Goal: Task Accomplishment & Management: Manage account settings

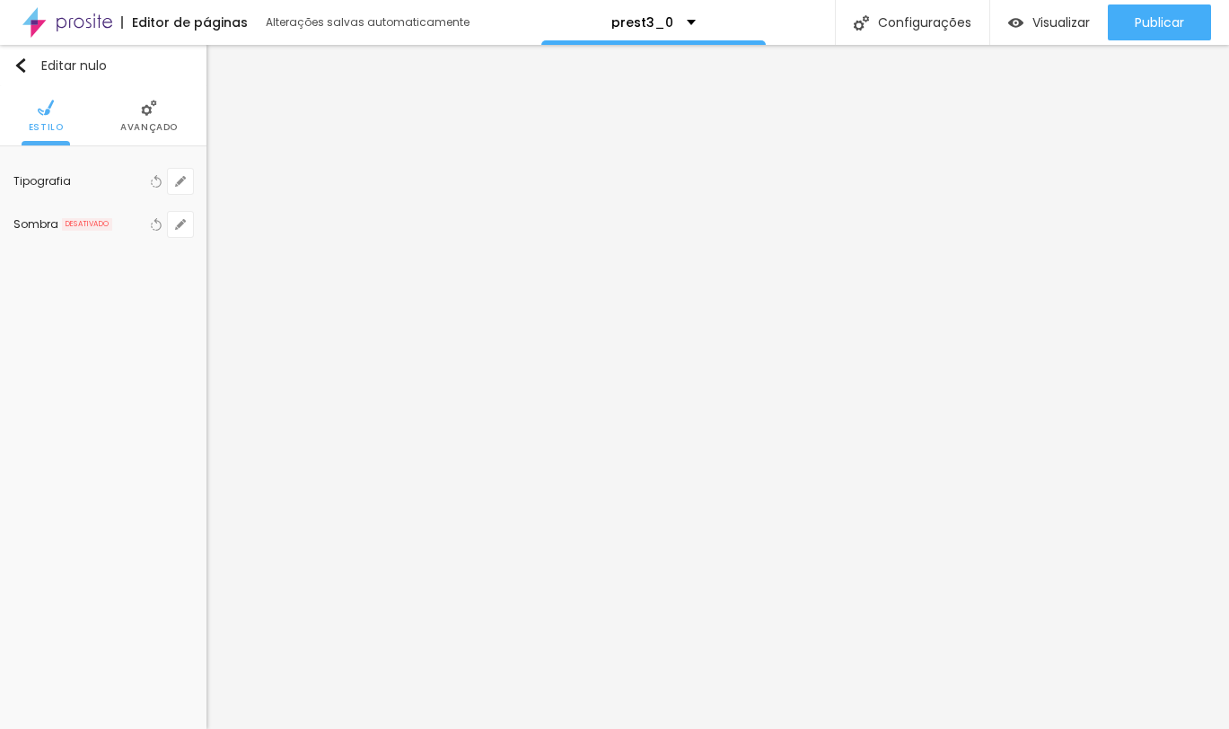
click at [1128, 45] on div "Publicar alterações Clique para publicar as últimas alterações realizadas Visua…" at bounding box center [1109, 100] width 197 height 121
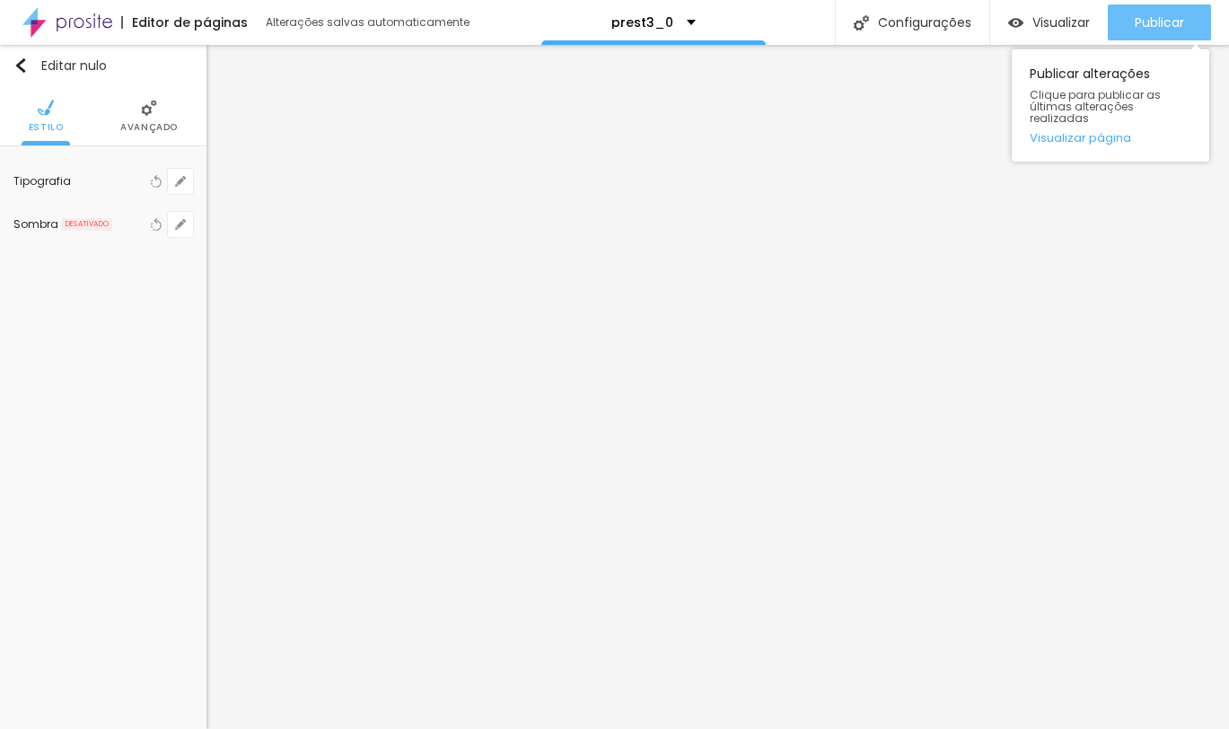
click at [1126, 22] on button "Publicar" at bounding box center [1159, 22] width 103 height 36
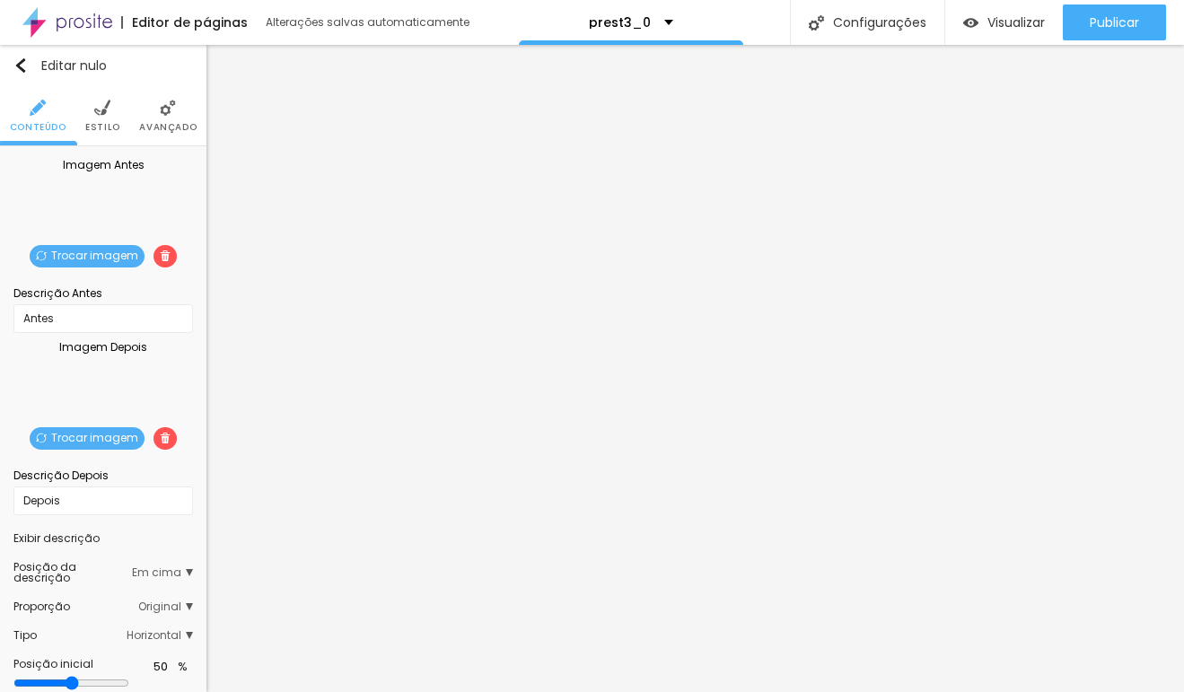
click at [64, 260] on font "Trocar imagem" at bounding box center [94, 255] width 87 height 15
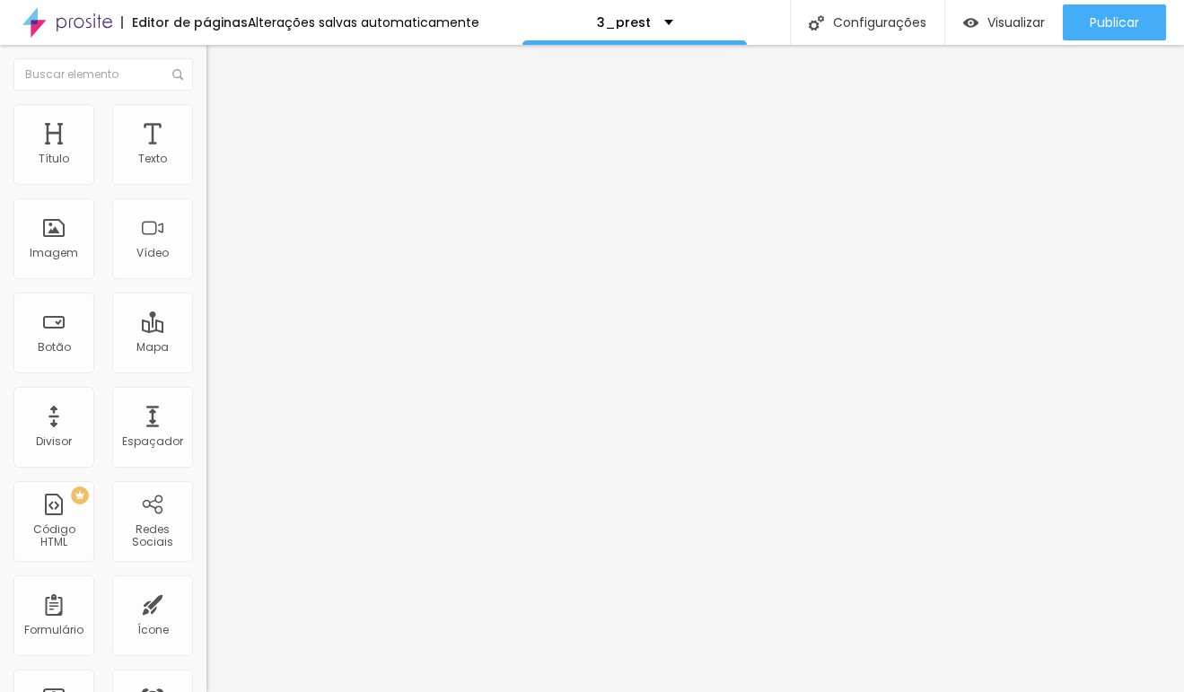
click at [217, 165] on font "Trocar imagem" at bounding box center [260, 157] width 87 height 15
click at [206, 240] on span "Trocar imagem" at bounding box center [255, 231] width 98 height 15
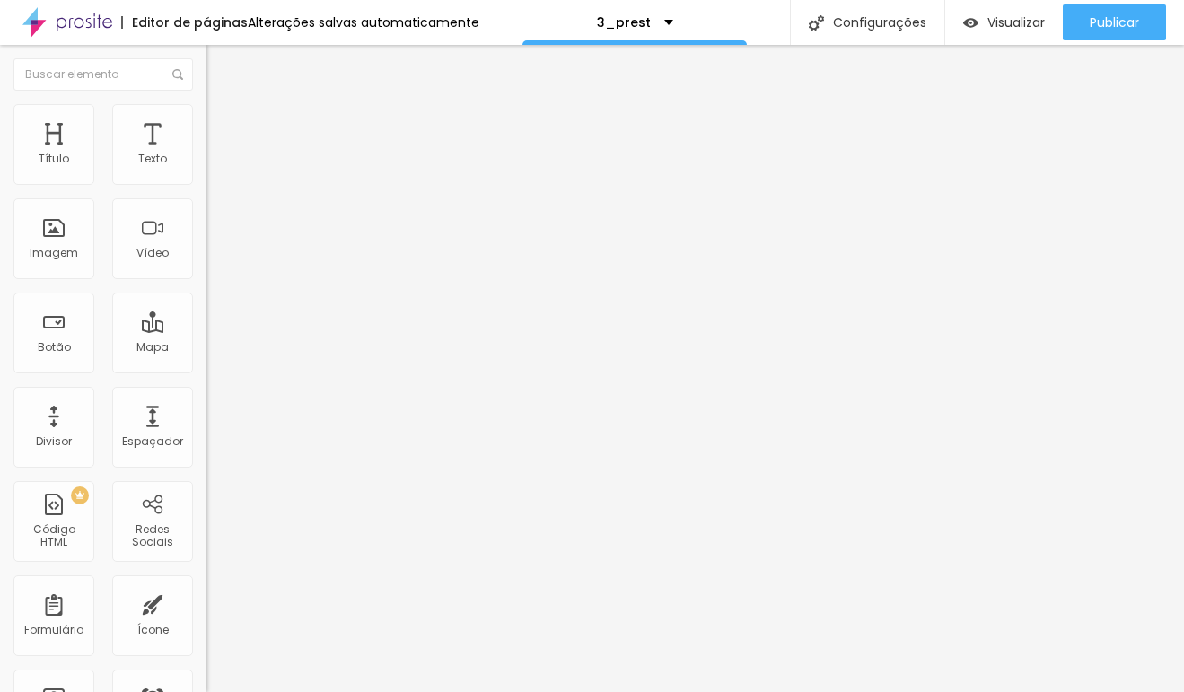
click at [217, 165] on font "Trocar imagem" at bounding box center [260, 157] width 87 height 15
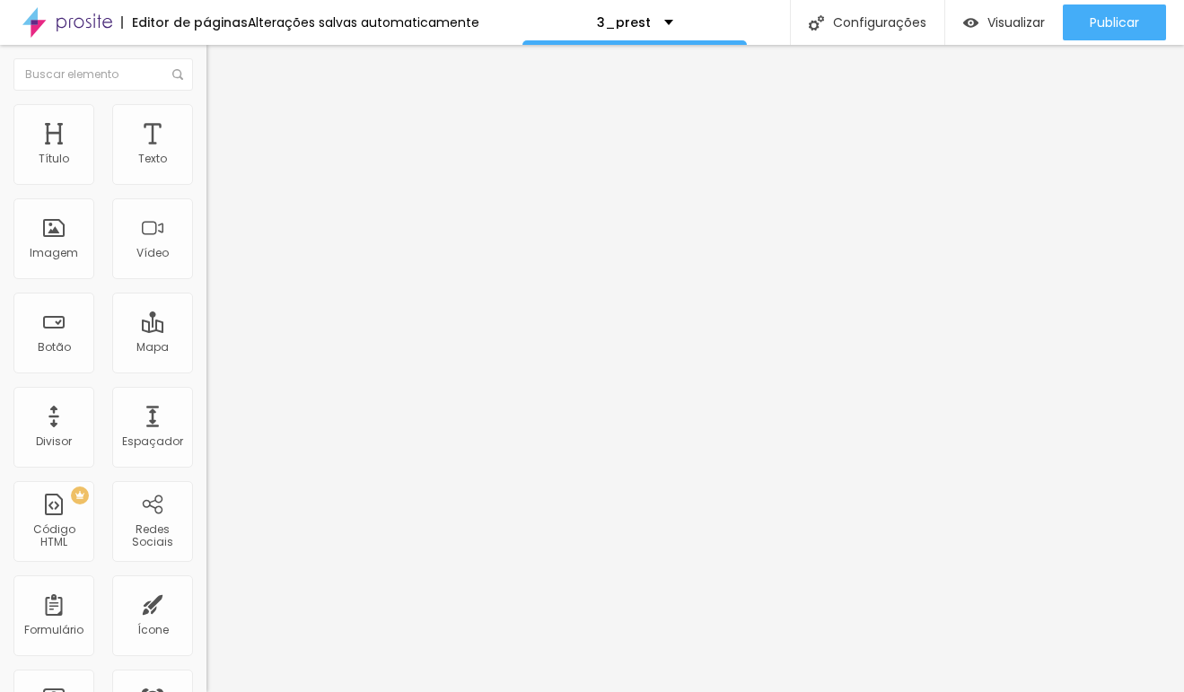
click at [217, 240] on font "Trocar imagem" at bounding box center [260, 231] width 87 height 15
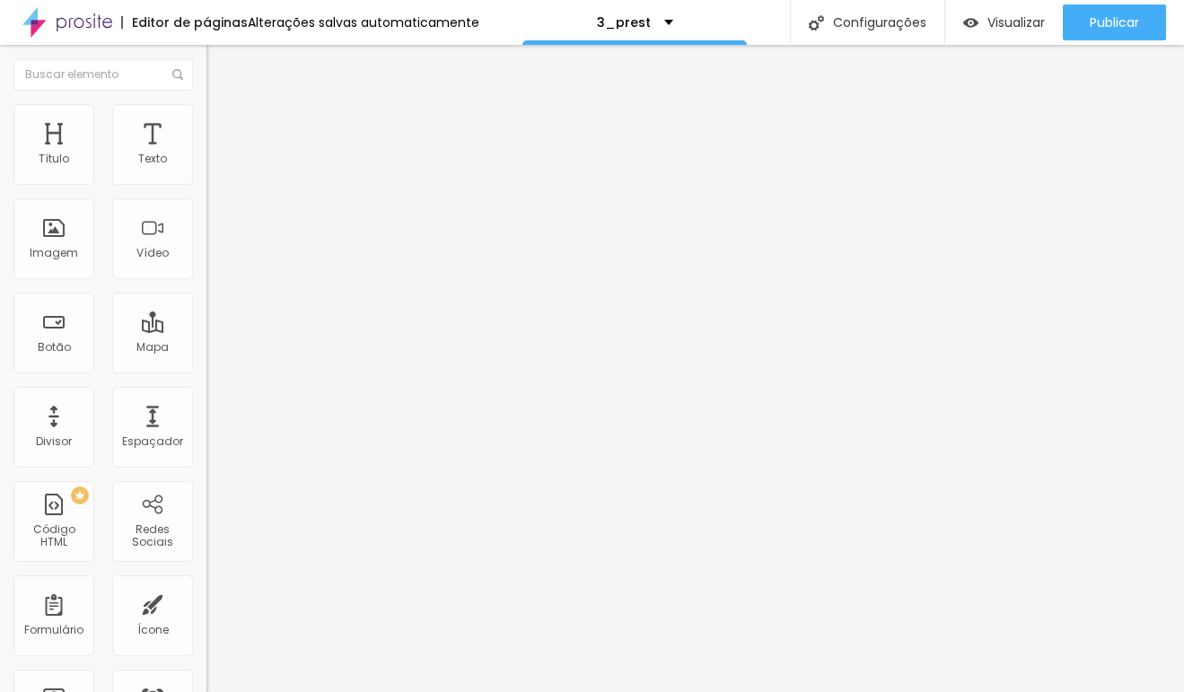
click at [304, 165] on span at bounding box center [309, 157] width 11 height 15
click at [217, 165] on font "Trocar imagem" at bounding box center [260, 157] width 87 height 15
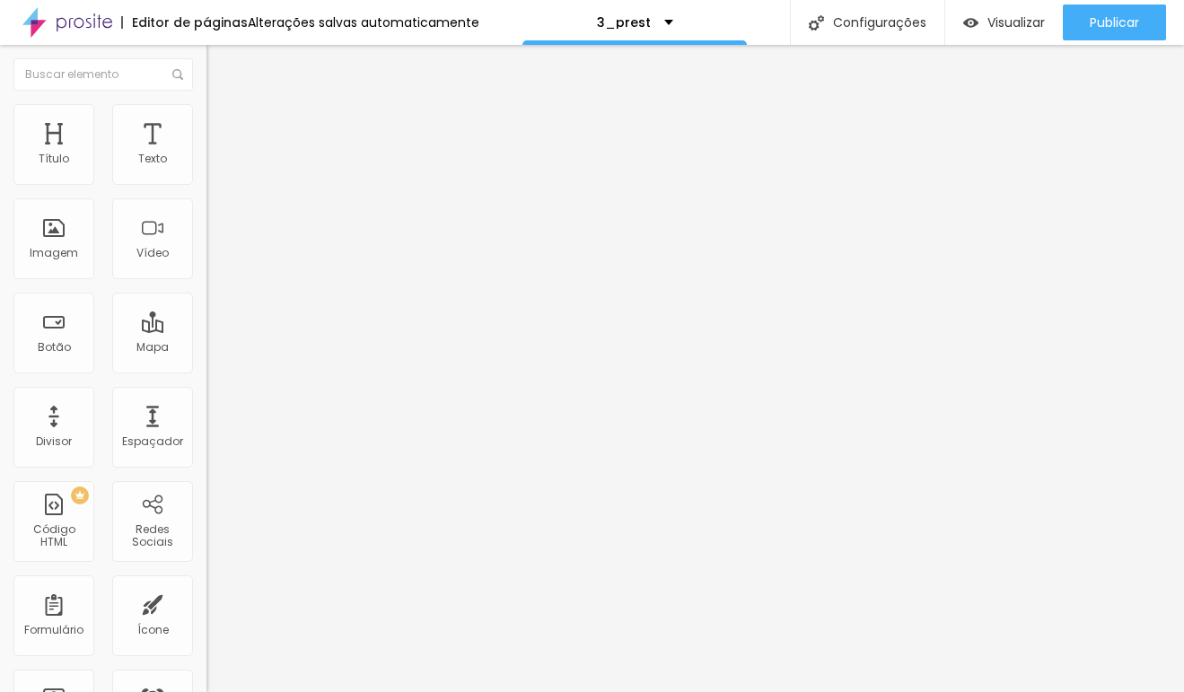
click at [217, 165] on font "Trocar imagem" at bounding box center [260, 157] width 87 height 15
click at [206, 240] on span "Trocar imagem" at bounding box center [255, 231] width 98 height 15
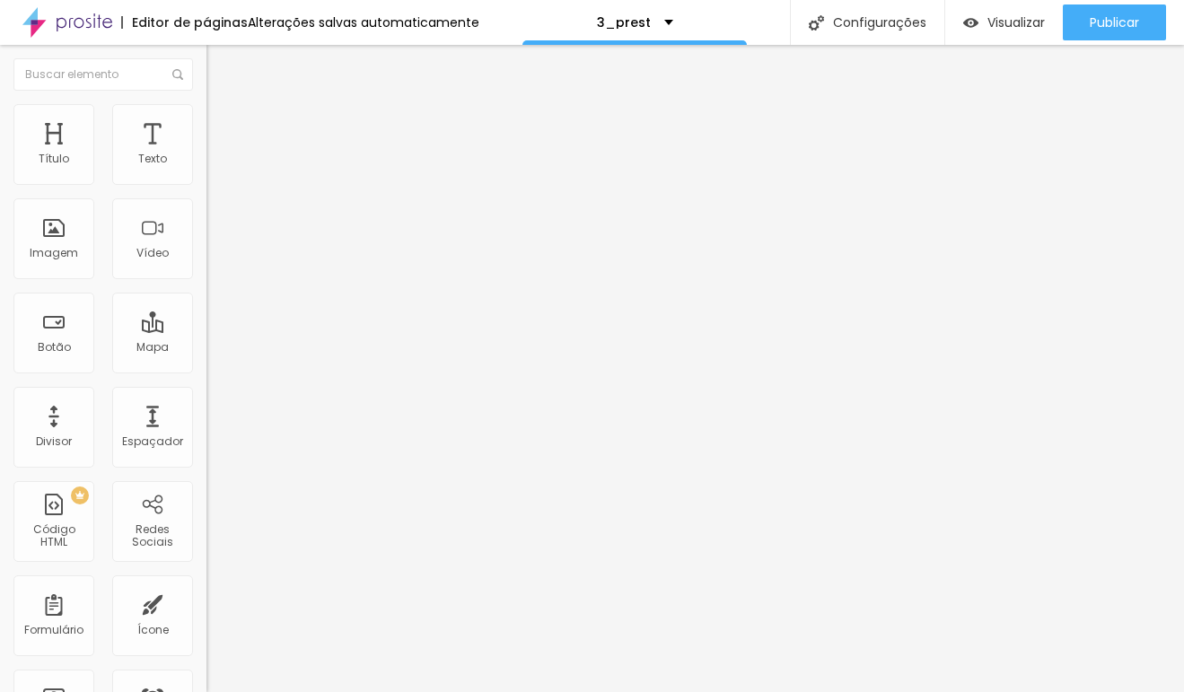
click at [217, 165] on font "Trocar imagem" at bounding box center [260, 157] width 87 height 15
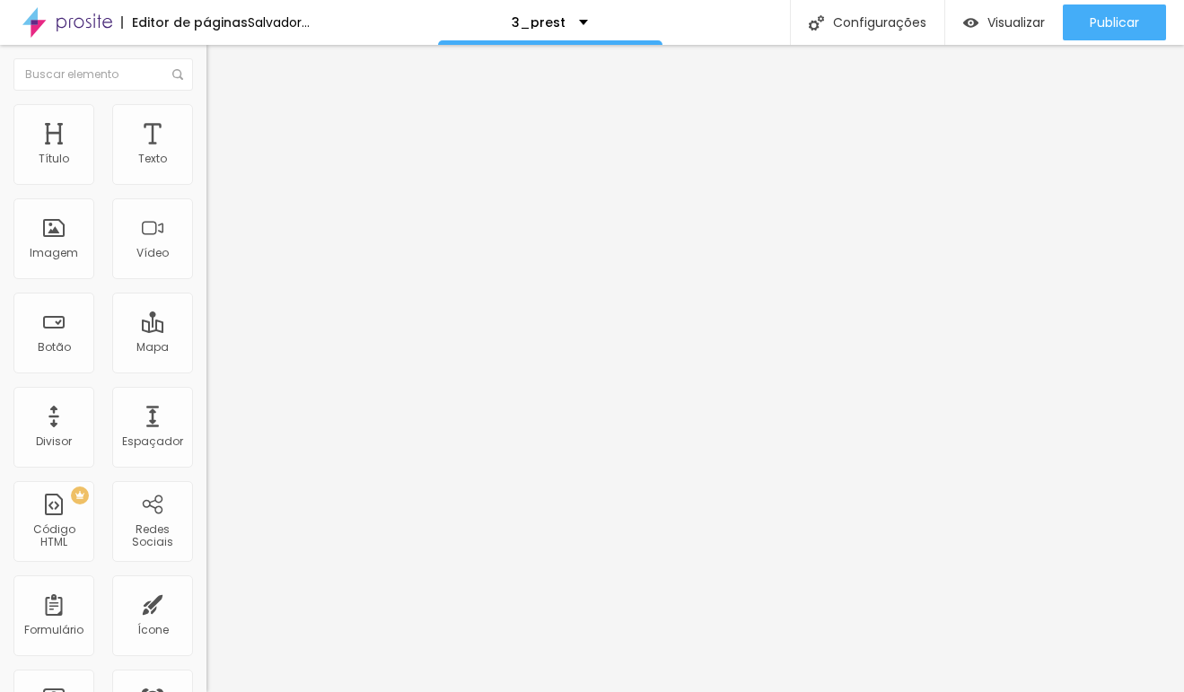
click at [217, 240] on font "Trocar imagem" at bounding box center [260, 231] width 87 height 15
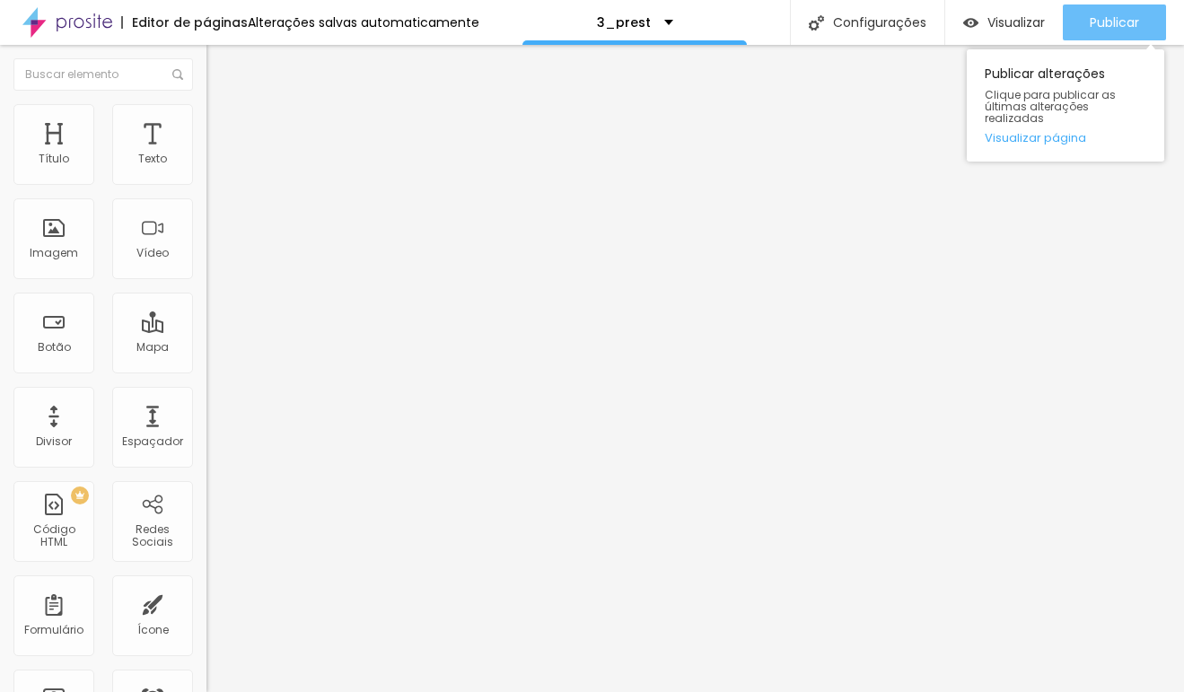
click at [1116, 24] on font "Publicar" at bounding box center [1114, 22] width 49 height 18
